Goal: Find specific page/section: Find specific page/section

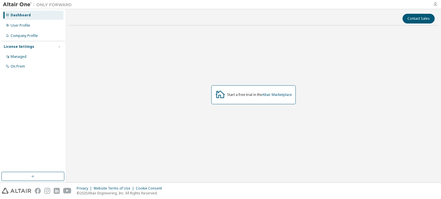
click at [435, 5] on icon "button" at bounding box center [435, 4] width 5 height 5
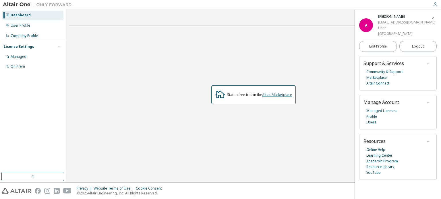
click at [276, 96] on link "Altair Marketplace" at bounding box center [277, 94] width 30 height 5
